Goal: Check status

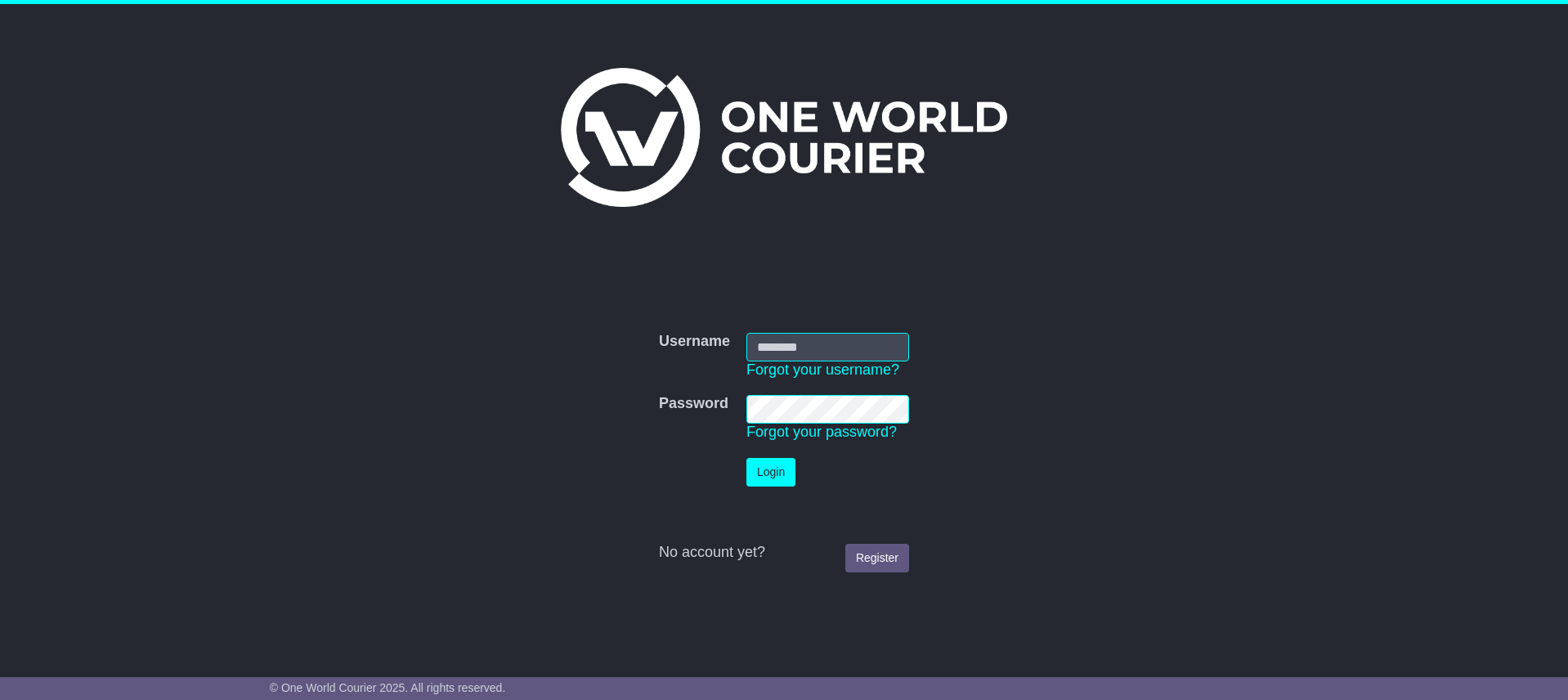
type input "**********"
click at [772, 465] on button "Login" at bounding box center [770, 472] width 49 height 29
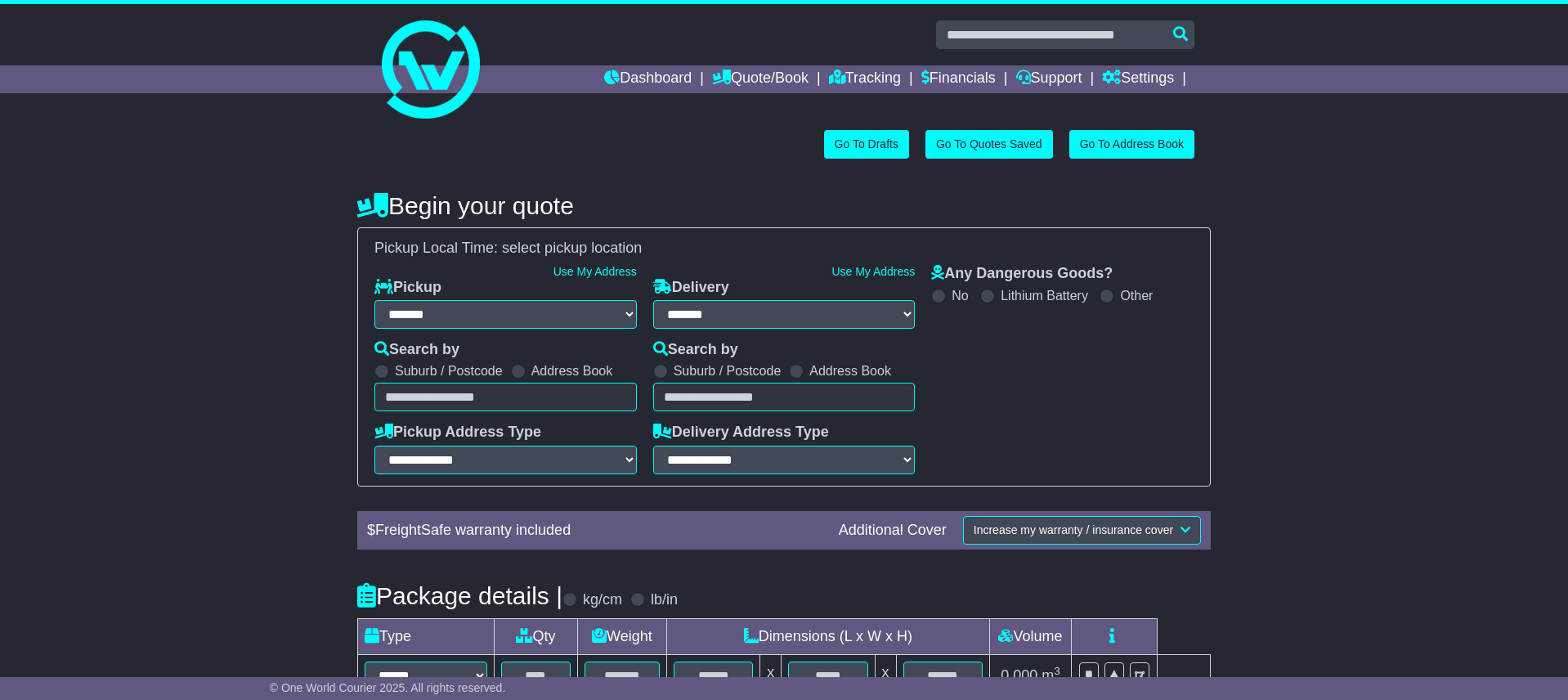
select select "**"
click at [859, 77] on link "Tracking" at bounding box center [864, 79] width 71 height 28
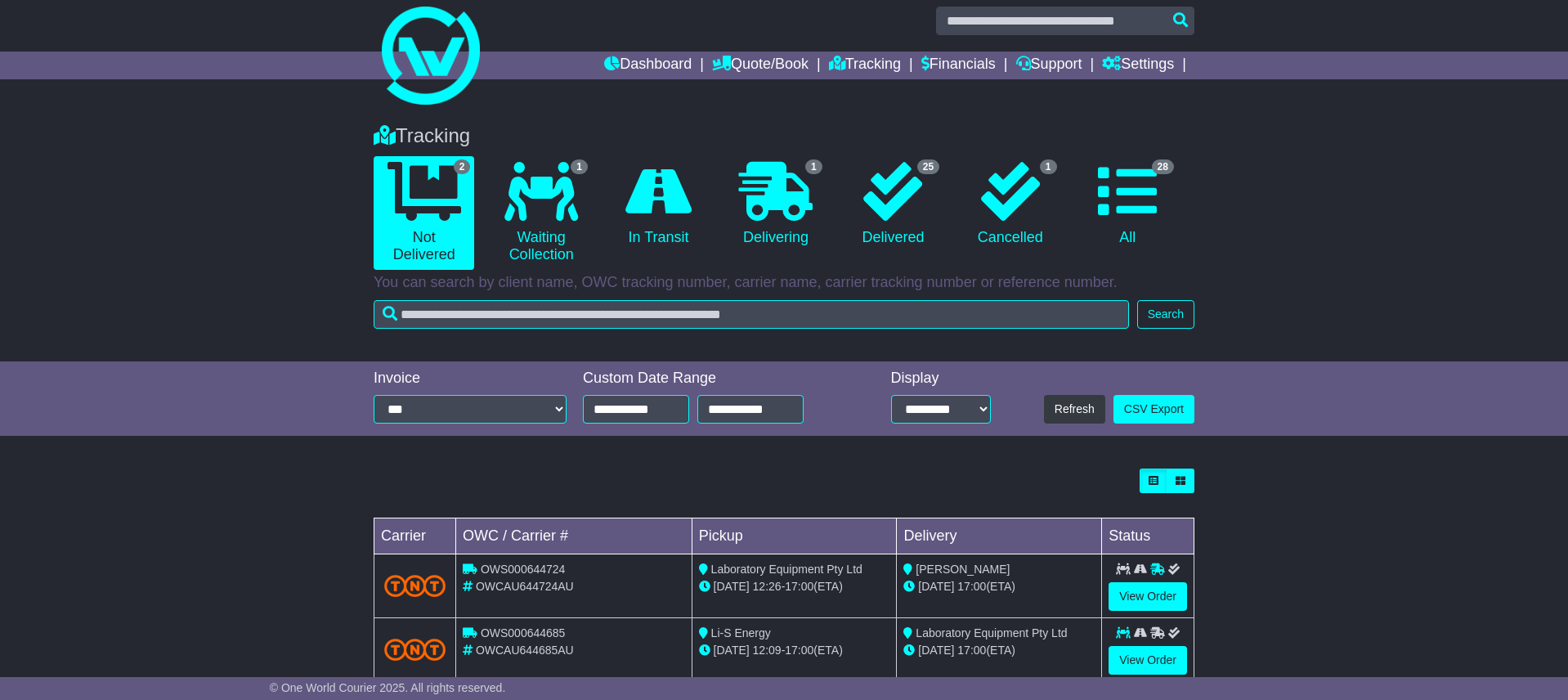
scroll to position [54, 0]
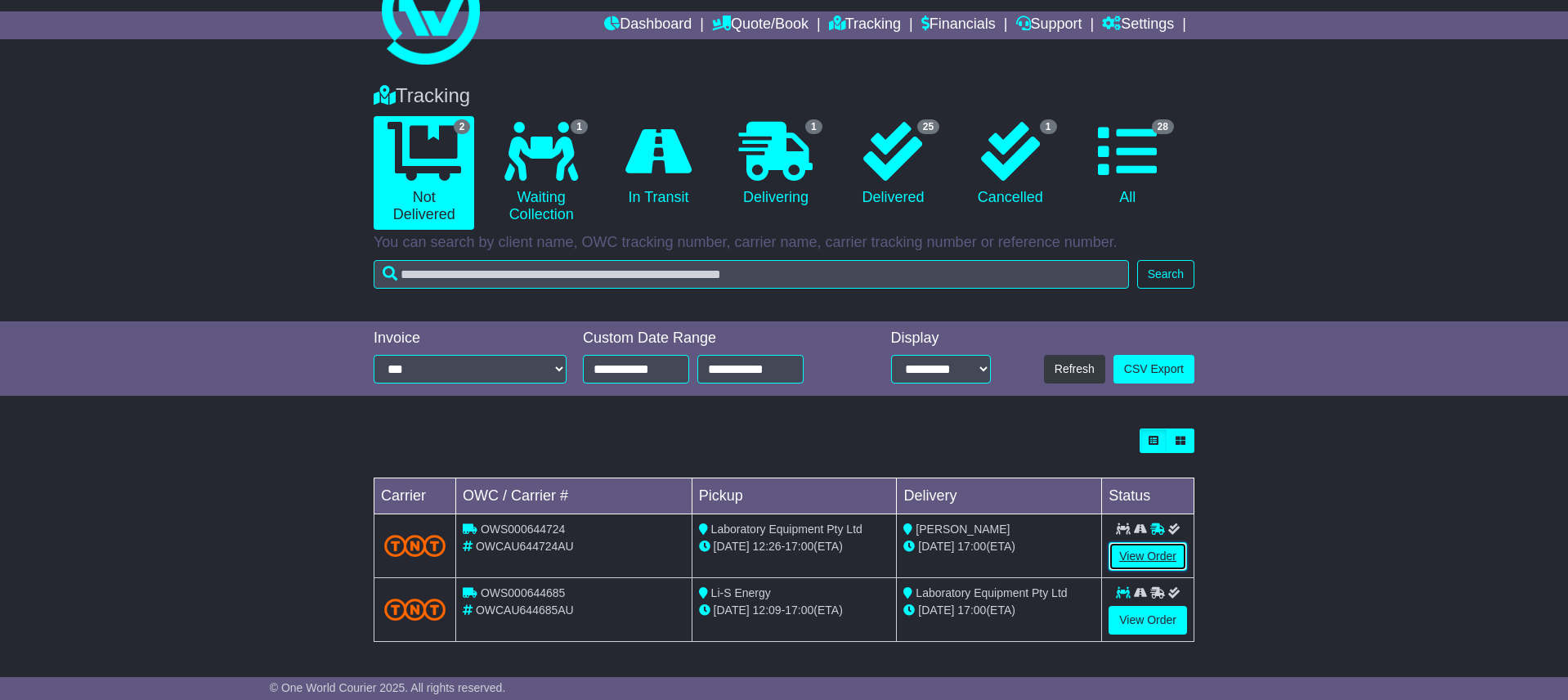
click at [1142, 561] on link "View Order" at bounding box center [1147, 556] width 78 height 29
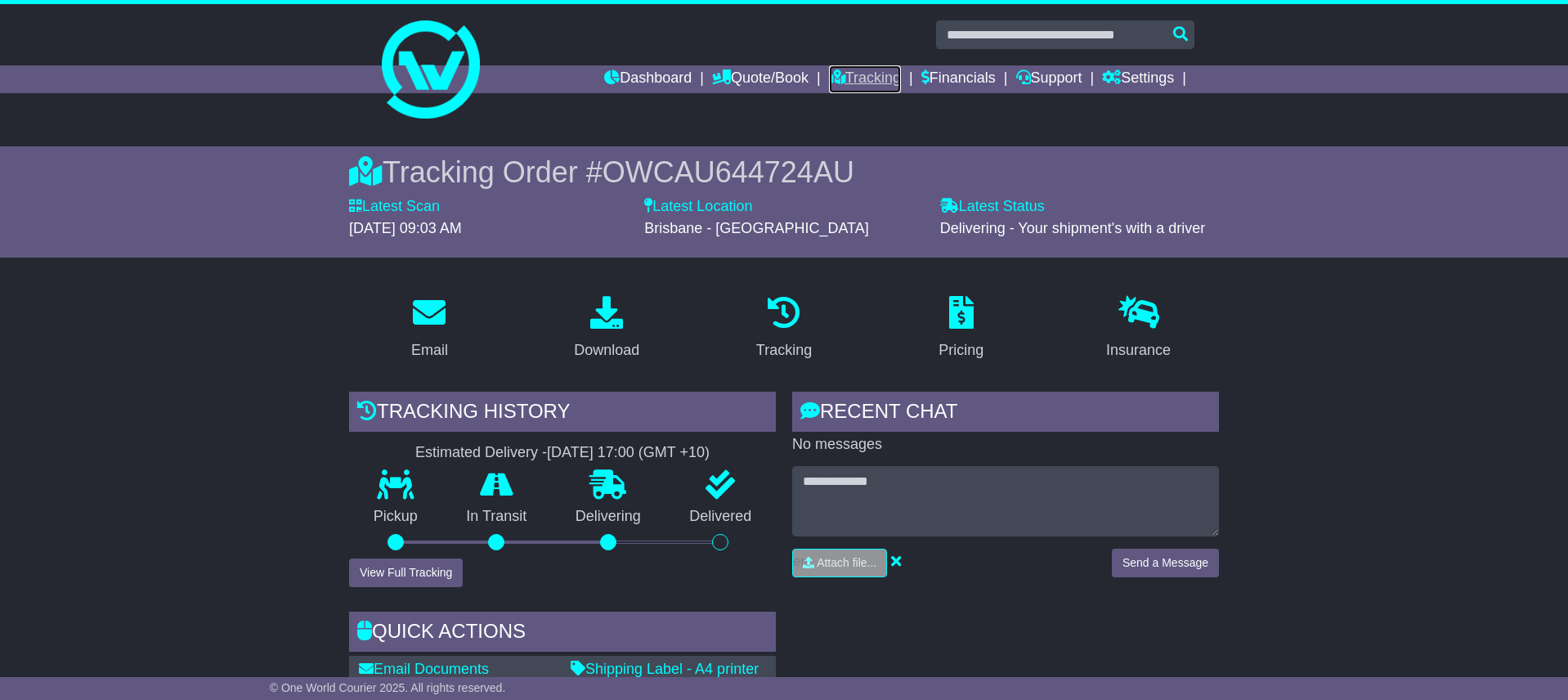
click at [860, 76] on link "Tracking" at bounding box center [864, 79] width 71 height 28
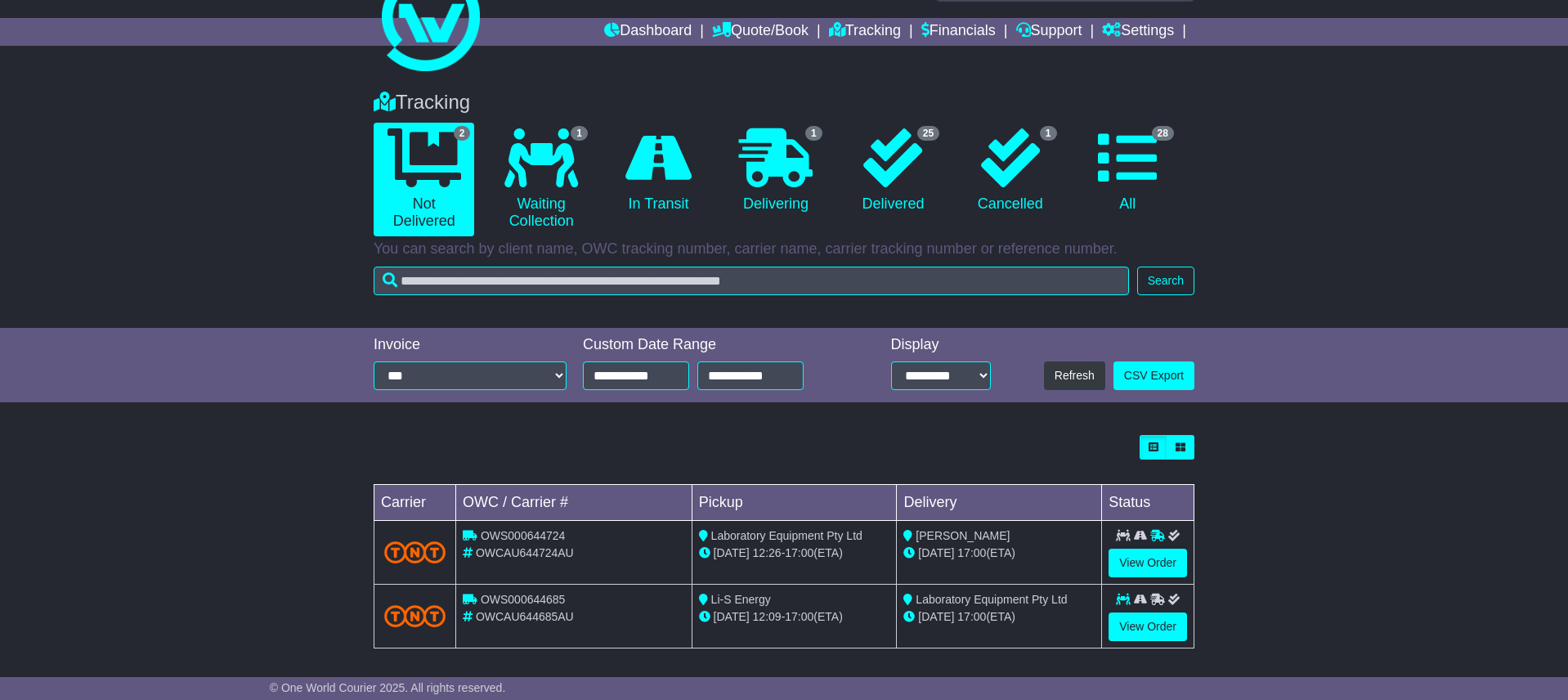
scroll to position [54, 0]
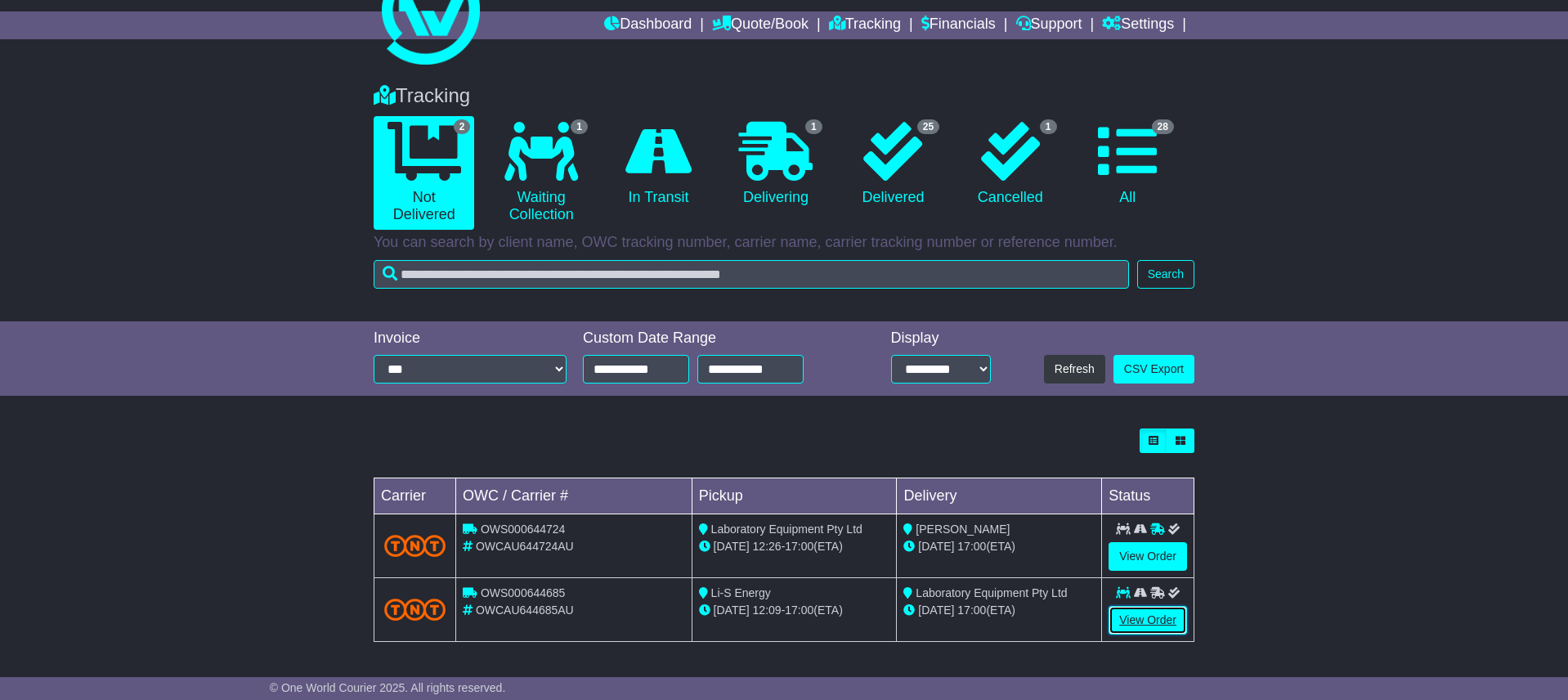
click at [1144, 623] on link "View Order" at bounding box center [1147, 620] width 78 height 29
click at [1143, 621] on link "View Order" at bounding box center [1147, 620] width 78 height 29
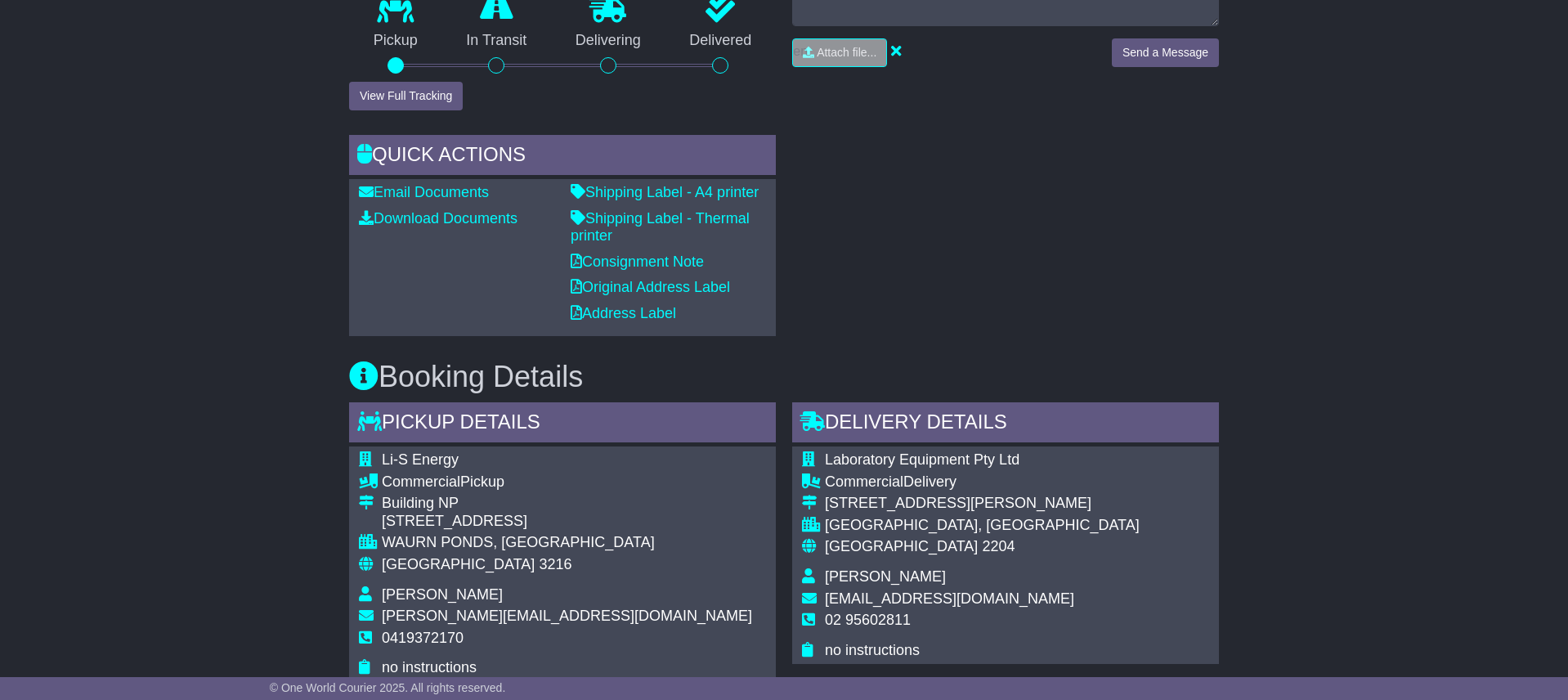
scroll to position [678, 0]
